Goal: Entertainment & Leisure: Consume media (video, audio)

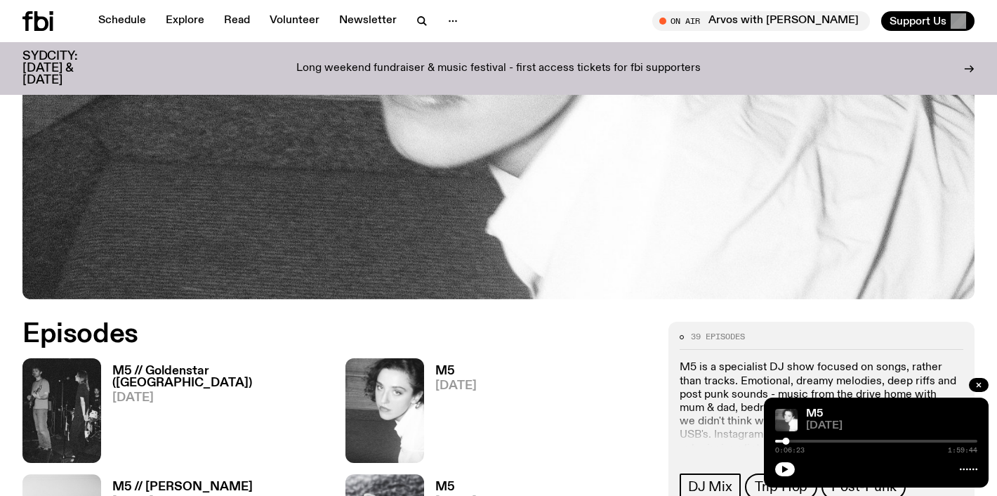
scroll to position [614, 0]
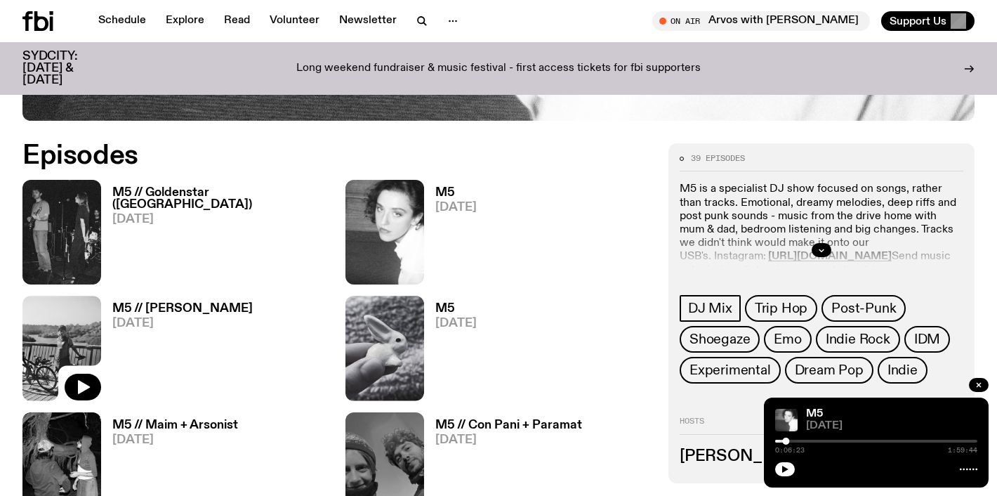
click at [201, 193] on h3 "M5 // Goldenstar ([GEOGRAPHIC_DATA])" at bounding box center [220, 199] width 216 height 24
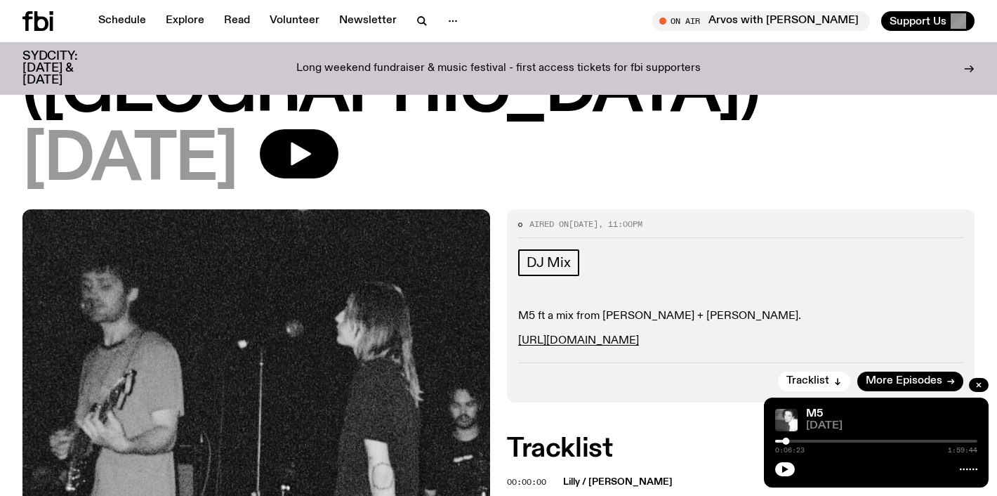
scroll to position [124, 0]
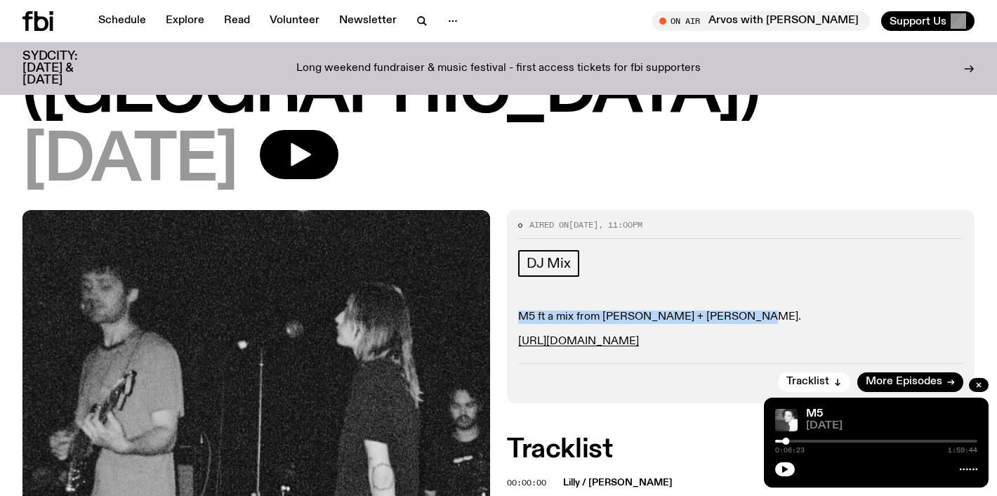
drag, startPoint x: 740, startPoint y: 253, endPoint x: 513, endPoint y: 248, distance: 226.8
click at [513, 248] on div "Aired on [DATE] 11:00pm DJ Mix M5 ft a mix from [PERSON_NAME] + [PERSON_NAME]. …" at bounding box center [741, 306] width 468 height 193
copy p "M5 ft a mix from [PERSON_NAME] + [PERSON_NAME]."
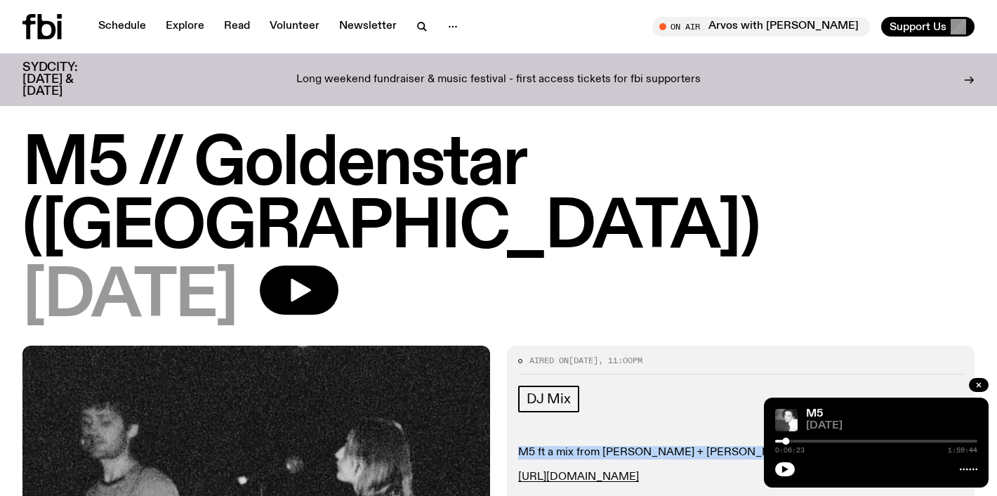
click at [56, 26] on icon at bounding box center [41, 26] width 39 height 25
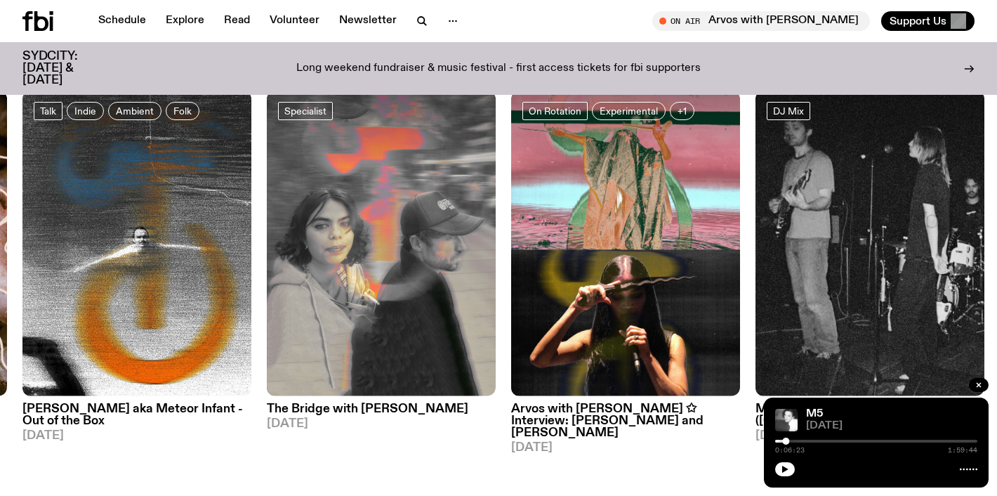
scroll to position [675, 0]
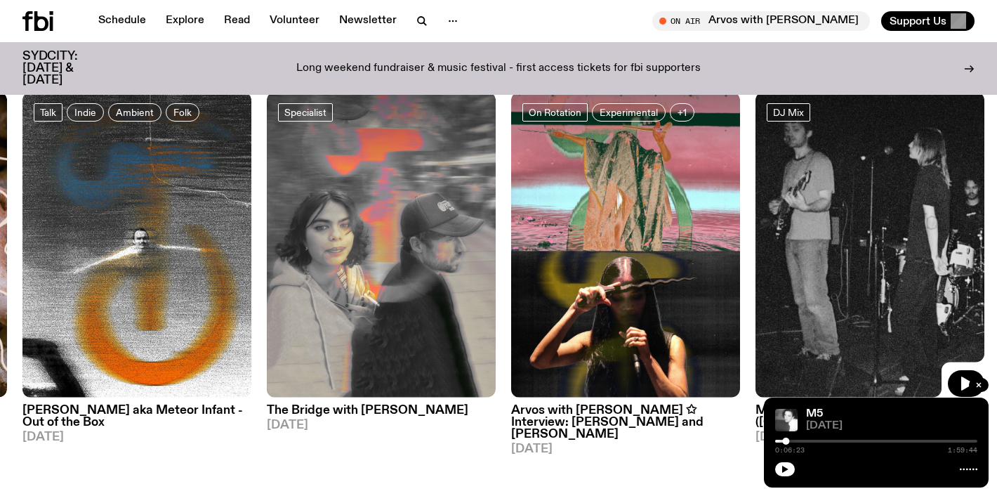
click at [831, 266] on img at bounding box center [869, 244] width 229 height 305
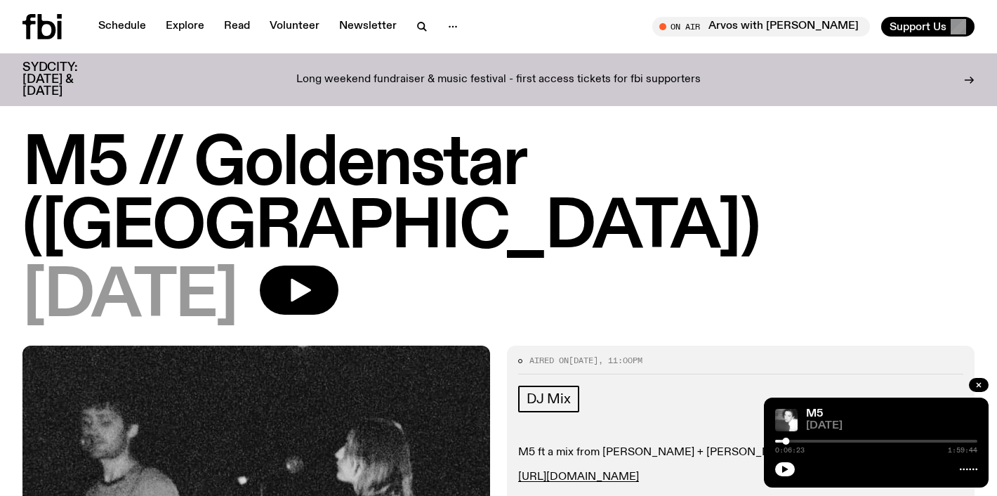
click at [34, 27] on icon at bounding box center [41, 26] width 39 height 25
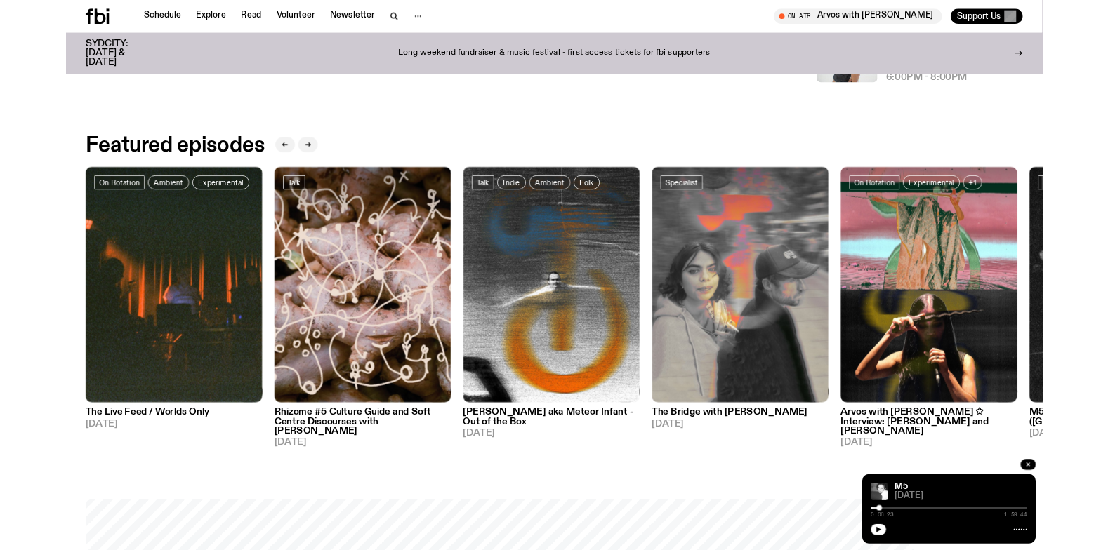
scroll to position [698, 0]
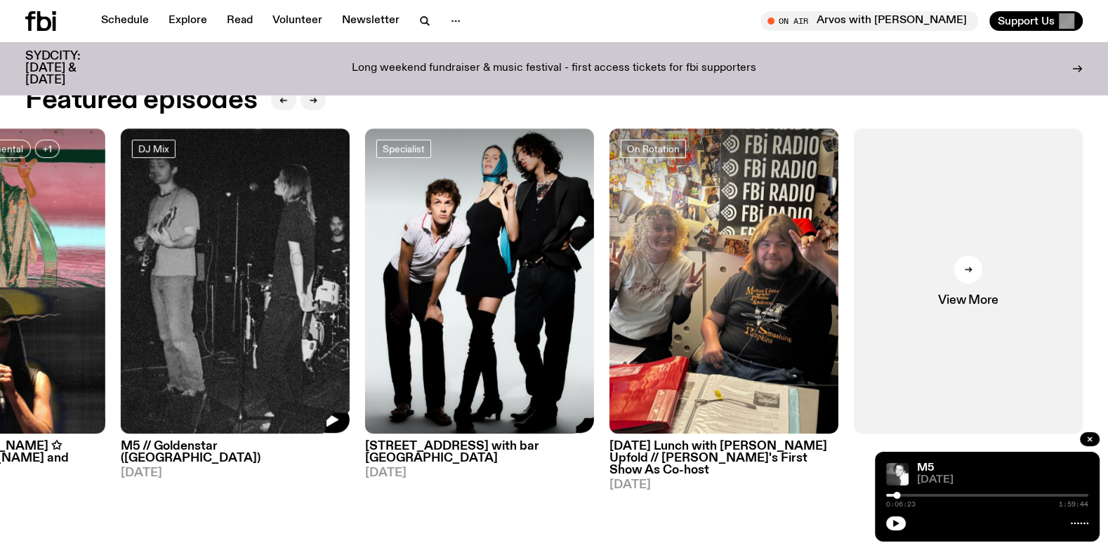
click at [223, 279] on img at bounding box center [235, 280] width 229 height 305
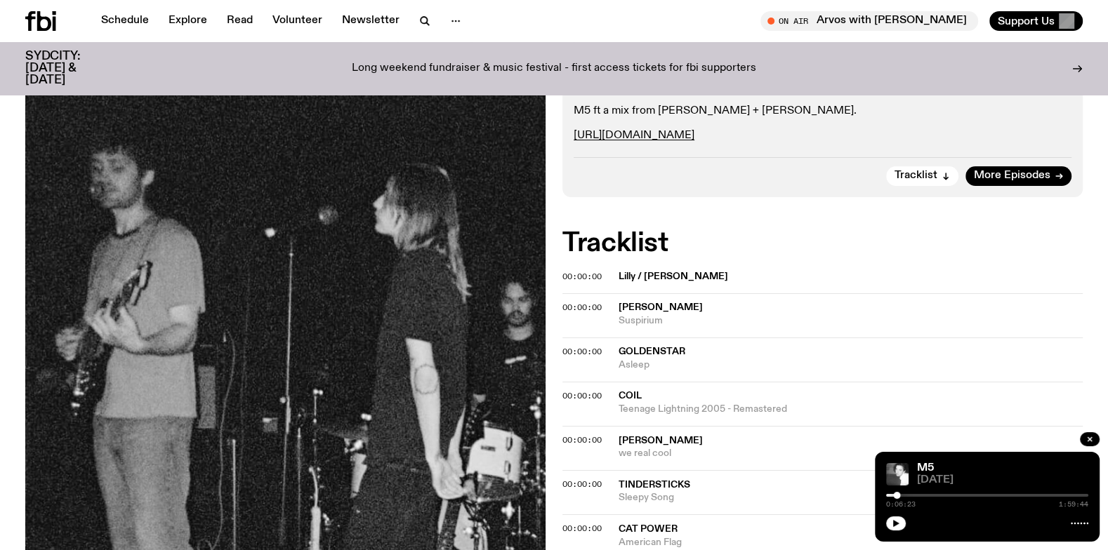
scroll to position [344, 0]
